Goal: Task Accomplishment & Management: Manage account settings

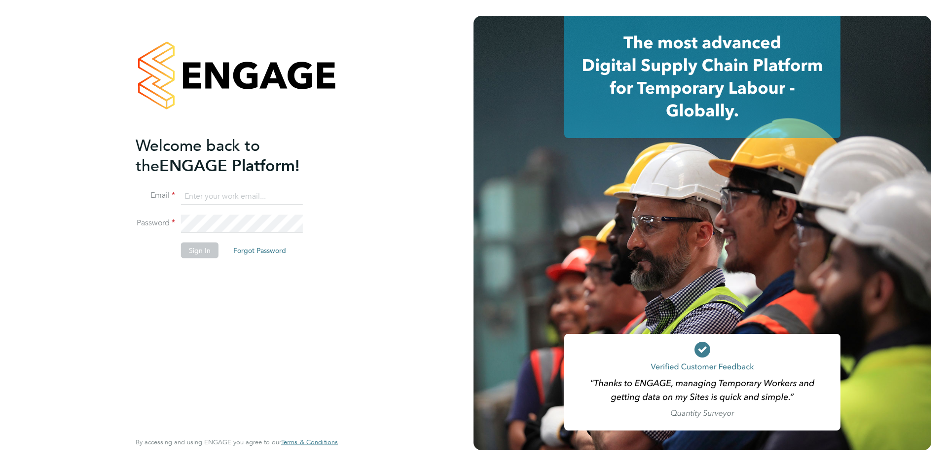
type input "codonovan@skilledcareers.co.uk"
click at [215, 249] on button "Sign In" at bounding box center [199, 250] width 37 height 16
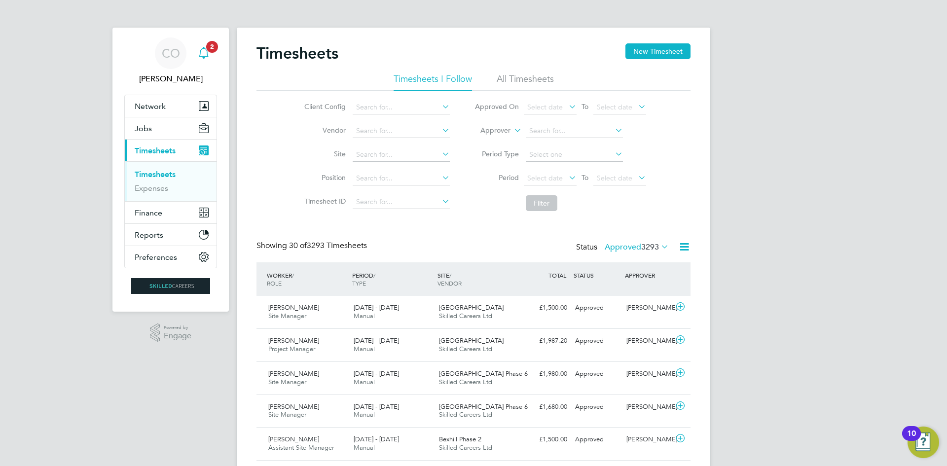
click at [202, 52] on icon "Main navigation" at bounding box center [204, 53] width 12 height 12
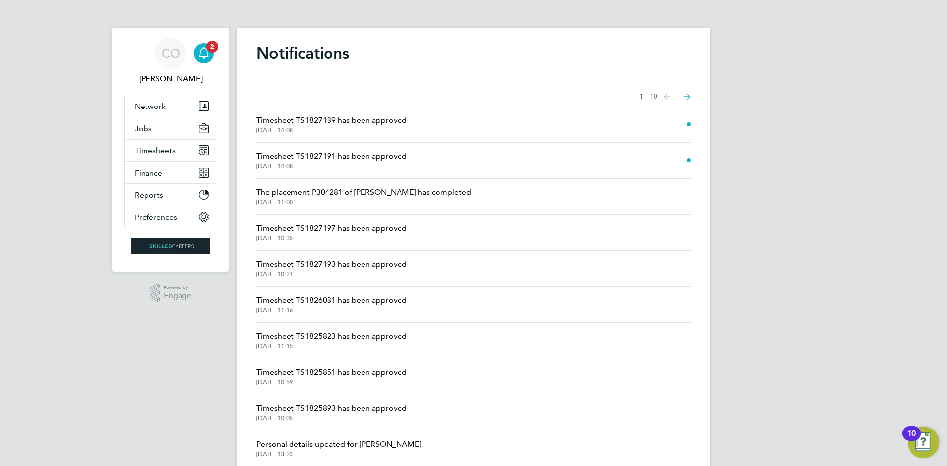
click at [312, 163] on span "23 Sep 2025, 14:08" at bounding box center [332, 166] width 150 height 8
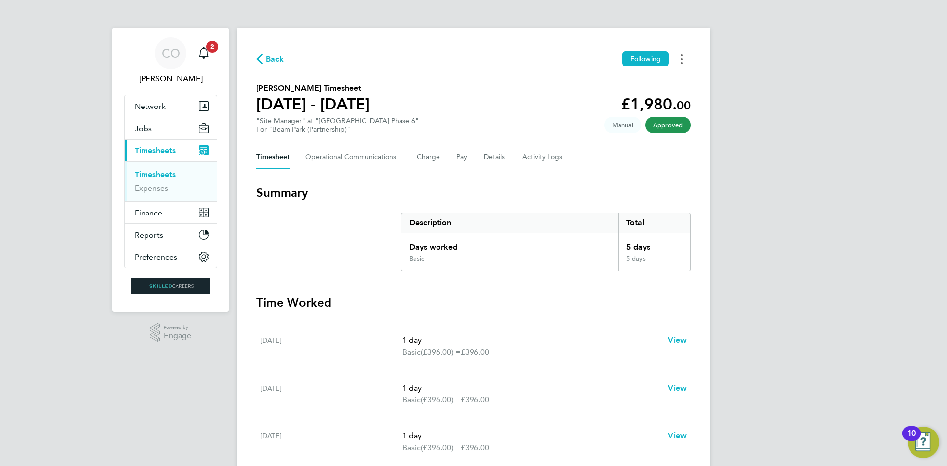
click at [683, 64] on button "Timesheets Menu" at bounding box center [682, 58] width 18 height 15
click at [605, 82] on link "Download timesheet" at bounding box center [631, 81] width 118 height 20
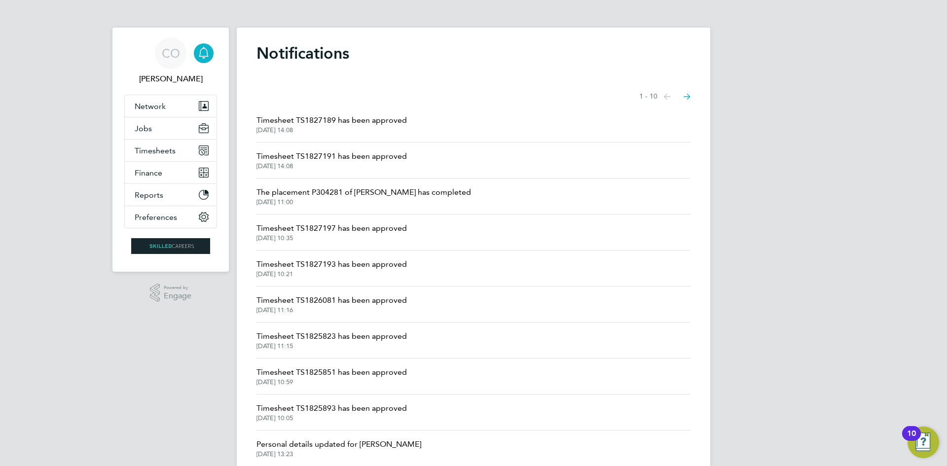
click at [368, 158] on span "Timesheet TS1827191 has been approved" at bounding box center [332, 156] width 150 height 12
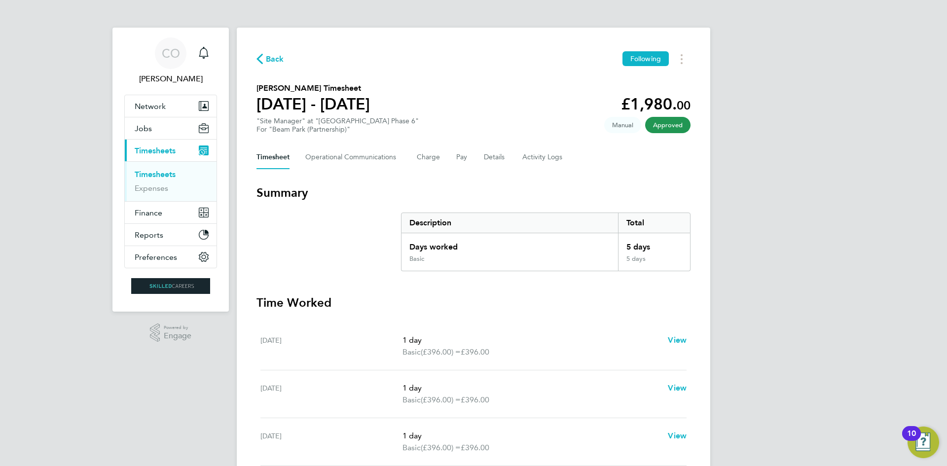
click at [273, 53] on button "Back" at bounding box center [271, 59] width 28 height 12
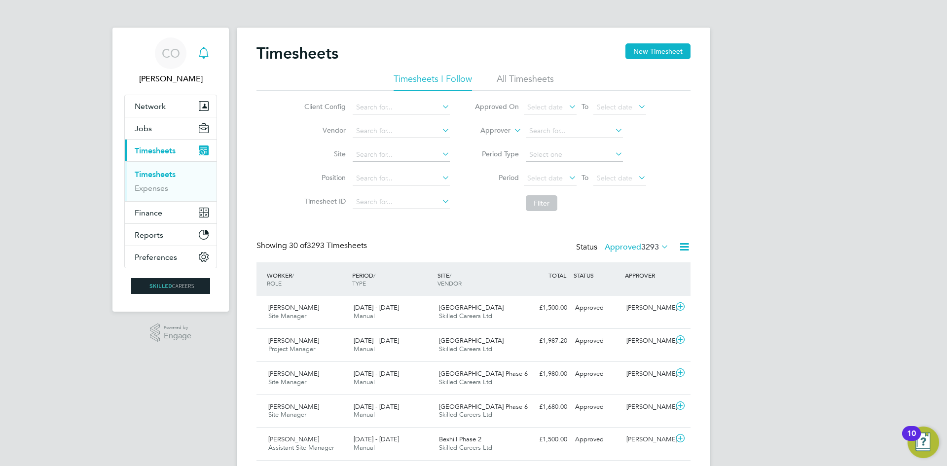
click at [206, 48] on icon "Main navigation" at bounding box center [204, 53] width 12 height 12
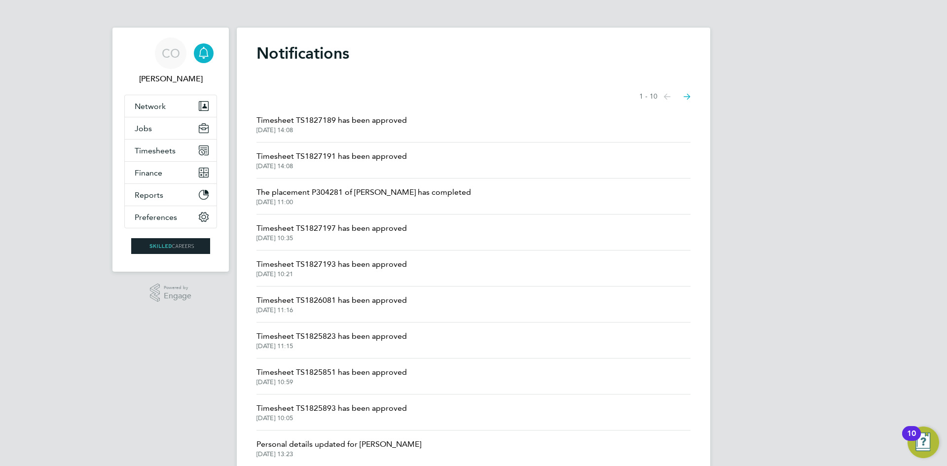
click at [298, 119] on span "Timesheet TS1827189 has been approved" at bounding box center [332, 120] width 150 height 12
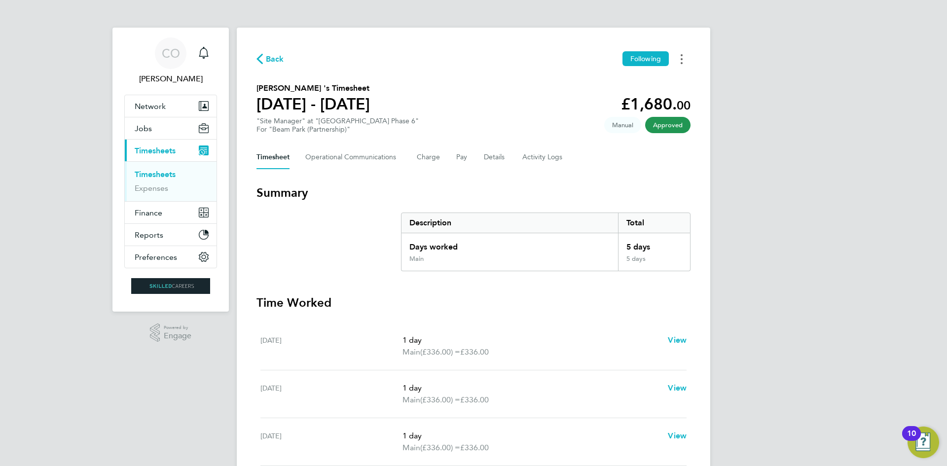
click at [685, 56] on button "Timesheets Menu" at bounding box center [682, 58] width 18 height 15
click at [662, 76] on link "Download timesheet" at bounding box center [631, 81] width 118 height 20
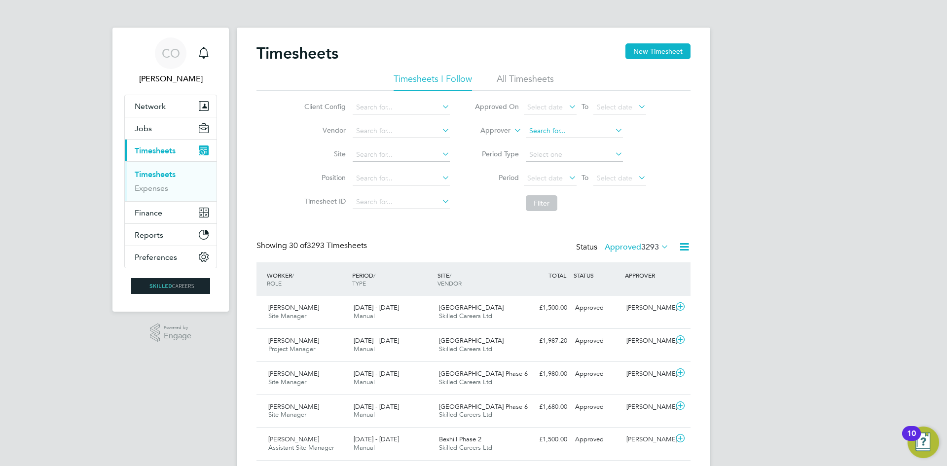
click at [548, 129] on input at bounding box center [574, 131] width 97 height 14
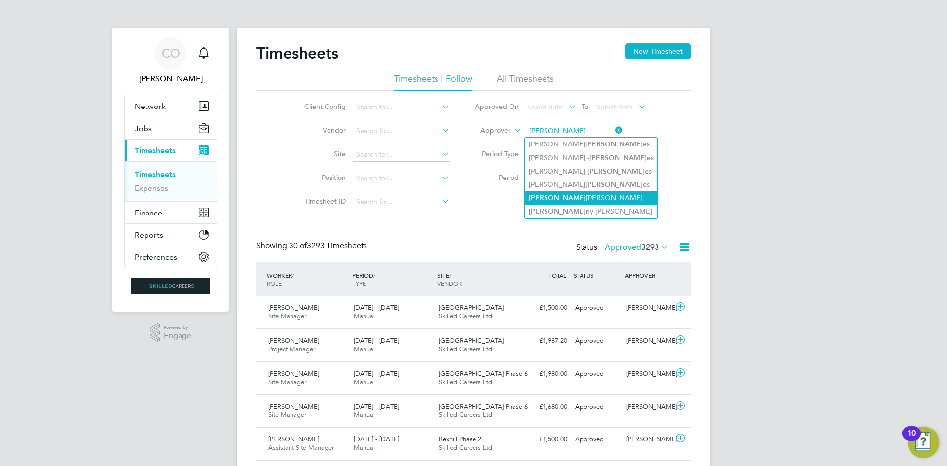
click at [554, 196] on li "Jon athan Convery" at bounding box center [591, 197] width 133 height 13
type input "Jonathan Convery"
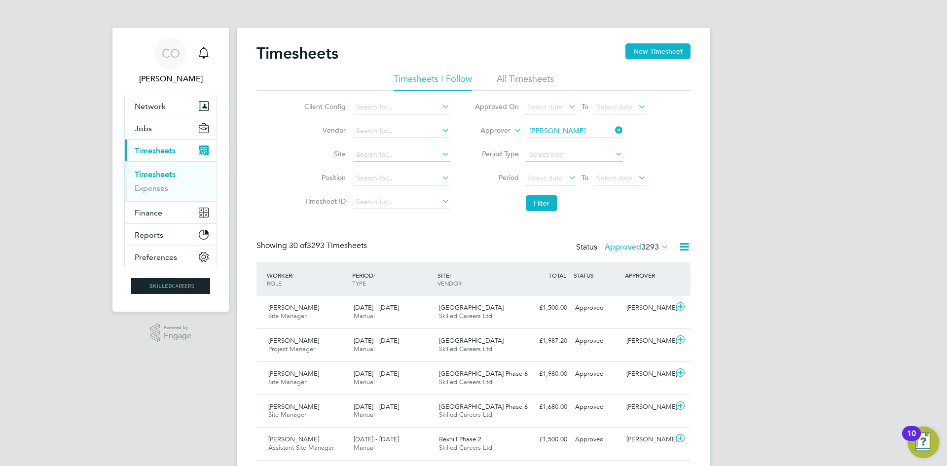
click at [616, 249] on label "Approved 3293" at bounding box center [637, 247] width 64 height 10
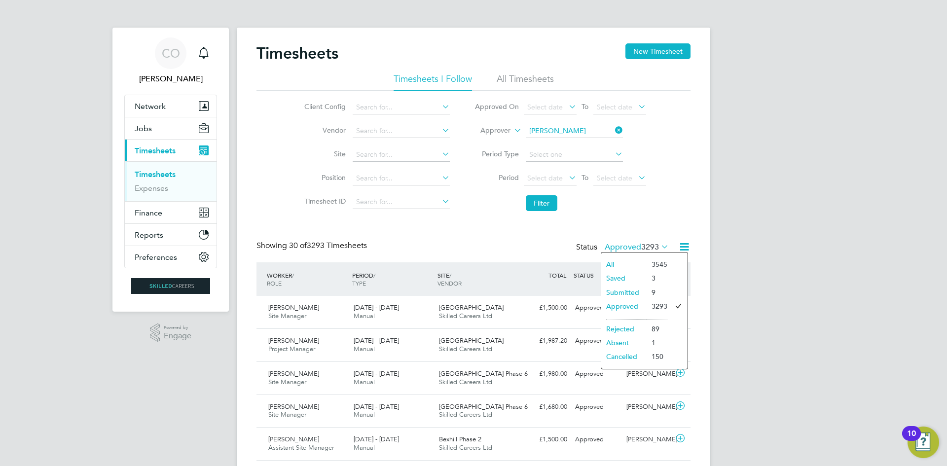
click at [618, 291] on li "Submitted" at bounding box center [623, 293] width 45 height 14
